Goal: Transaction & Acquisition: Purchase product/service

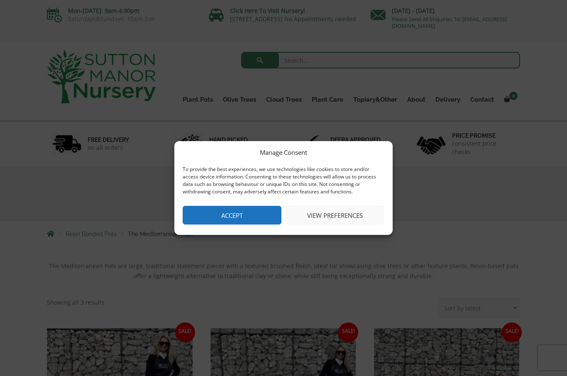
click at [229, 206] on button "Accept" at bounding box center [232, 215] width 99 height 19
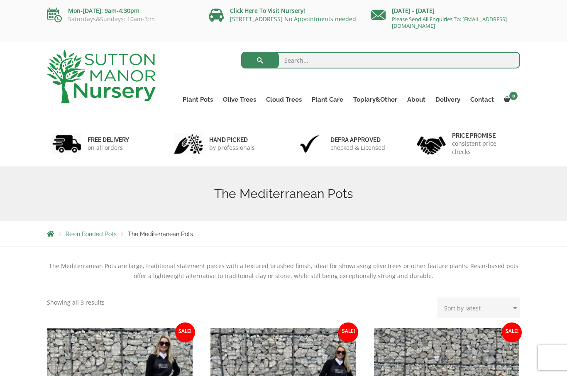
click at [0, 0] on link "Glazed Pots" at bounding box center [0, 0] width 0 height 0
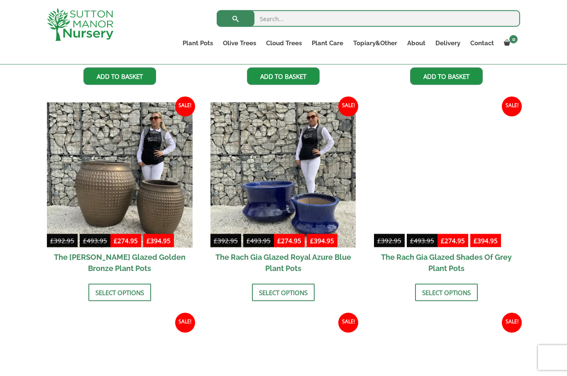
scroll to position [391, 0]
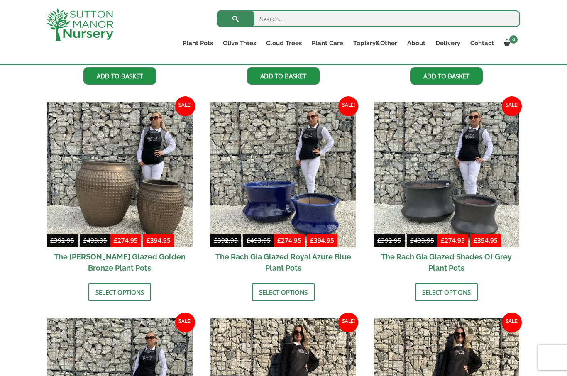
click at [291, 210] on img at bounding box center [283, 175] width 146 height 146
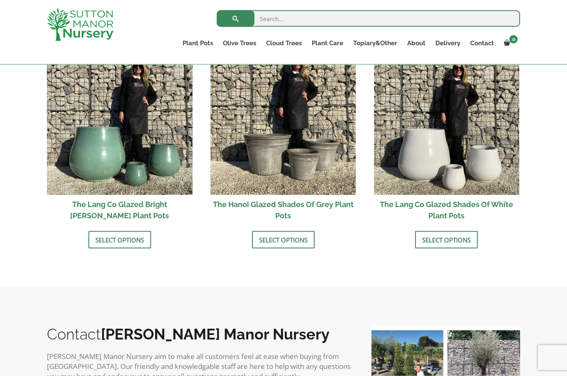
scroll to position [877, 0]
click at [88, 153] on img at bounding box center [120, 122] width 146 height 146
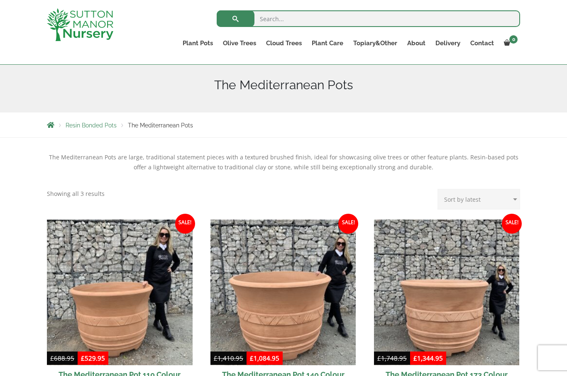
scroll to position [83, 0]
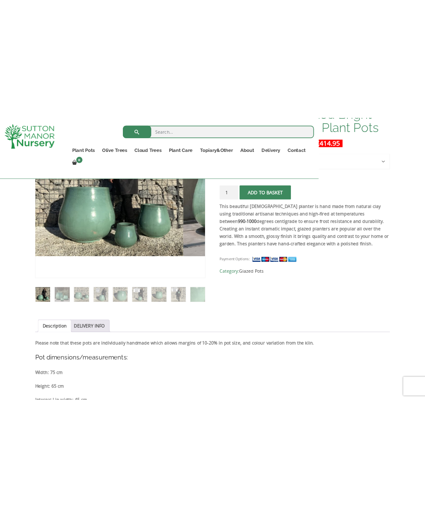
scroll to position [139, 0]
